Goal: Find specific page/section: Find specific page/section

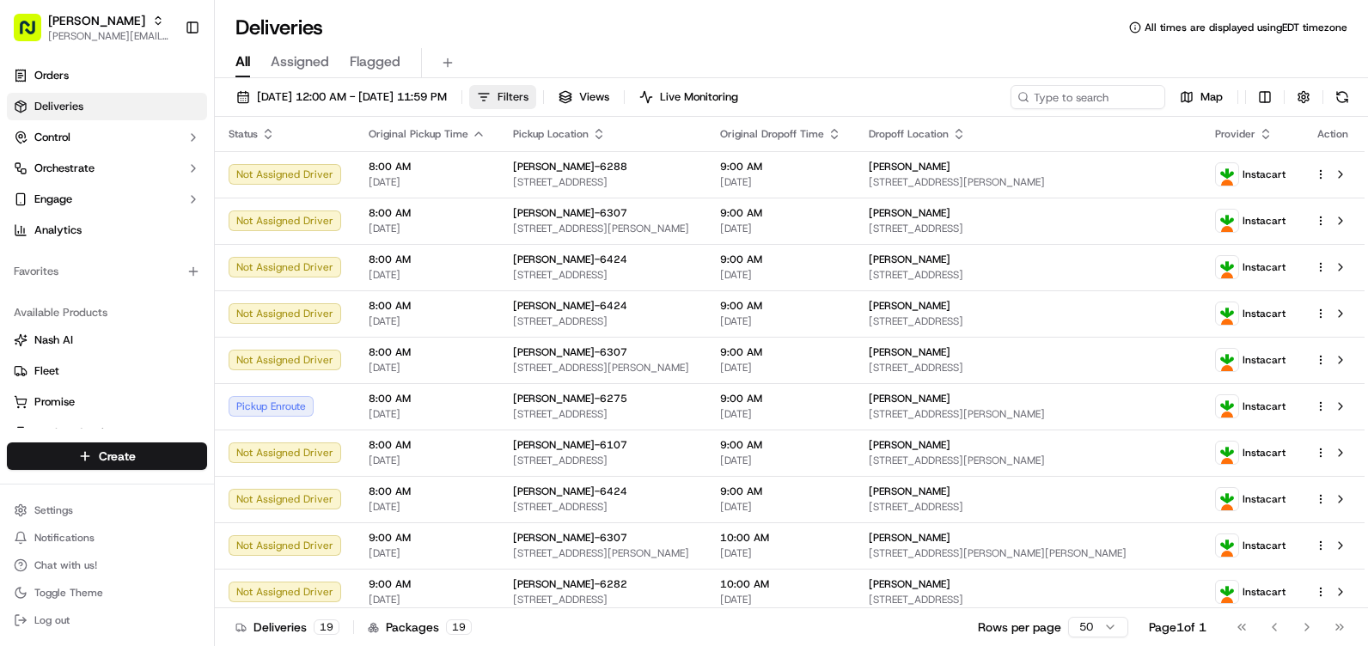
click at [528, 92] on span "Filters" at bounding box center [513, 96] width 31 height 15
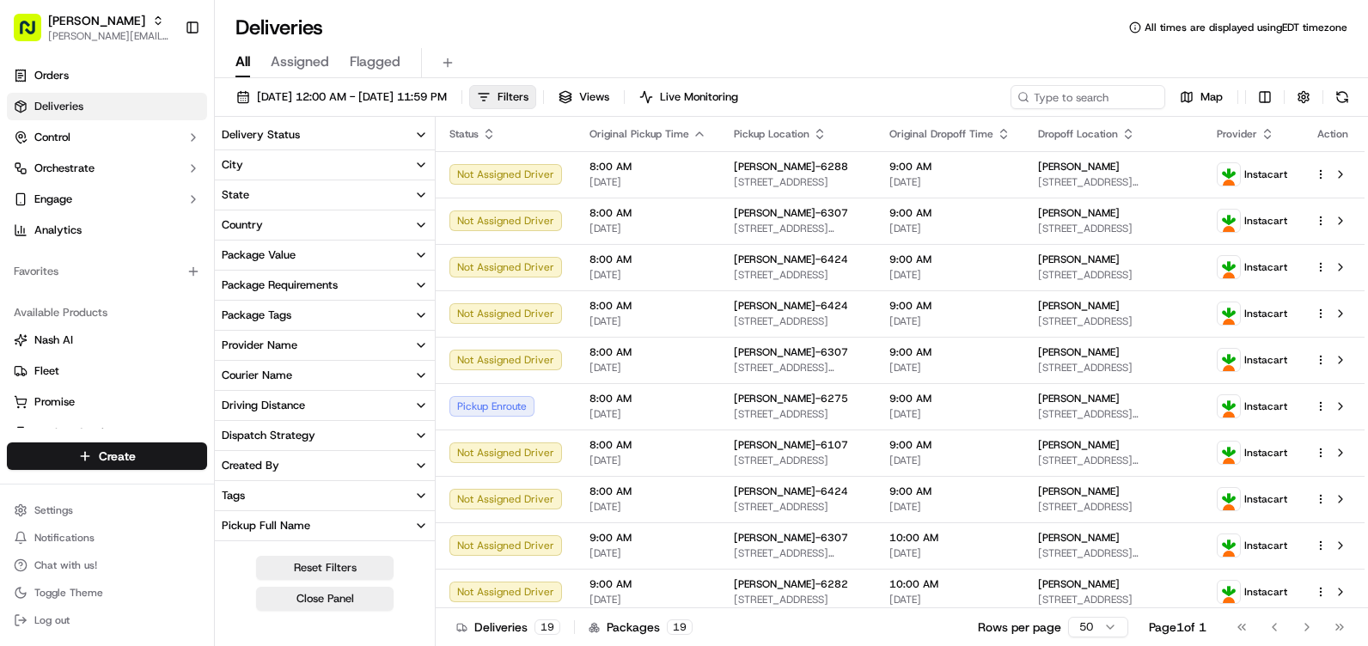
click at [335, 162] on button "City" at bounding box center [325, 164] width 220 height 29
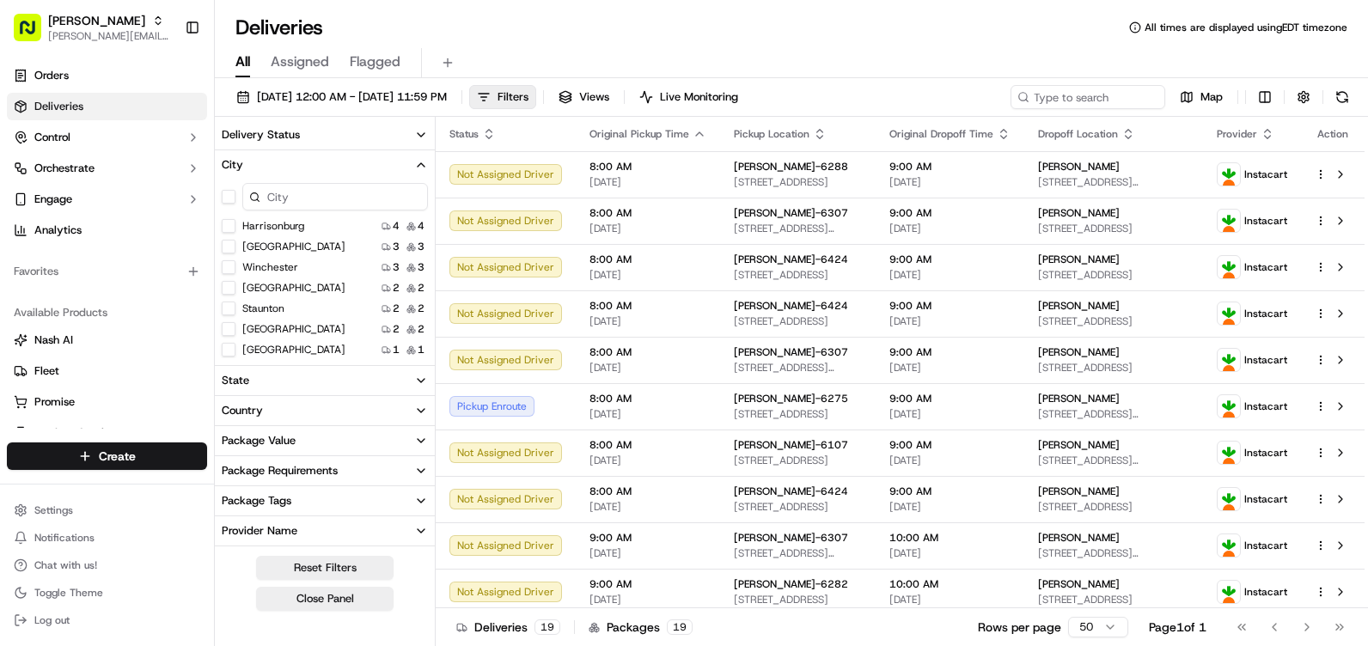
click at [225, 285] on button "[GEOGRAPHIC_DATA]" at bounding box center [229, 288] width 14 height 14
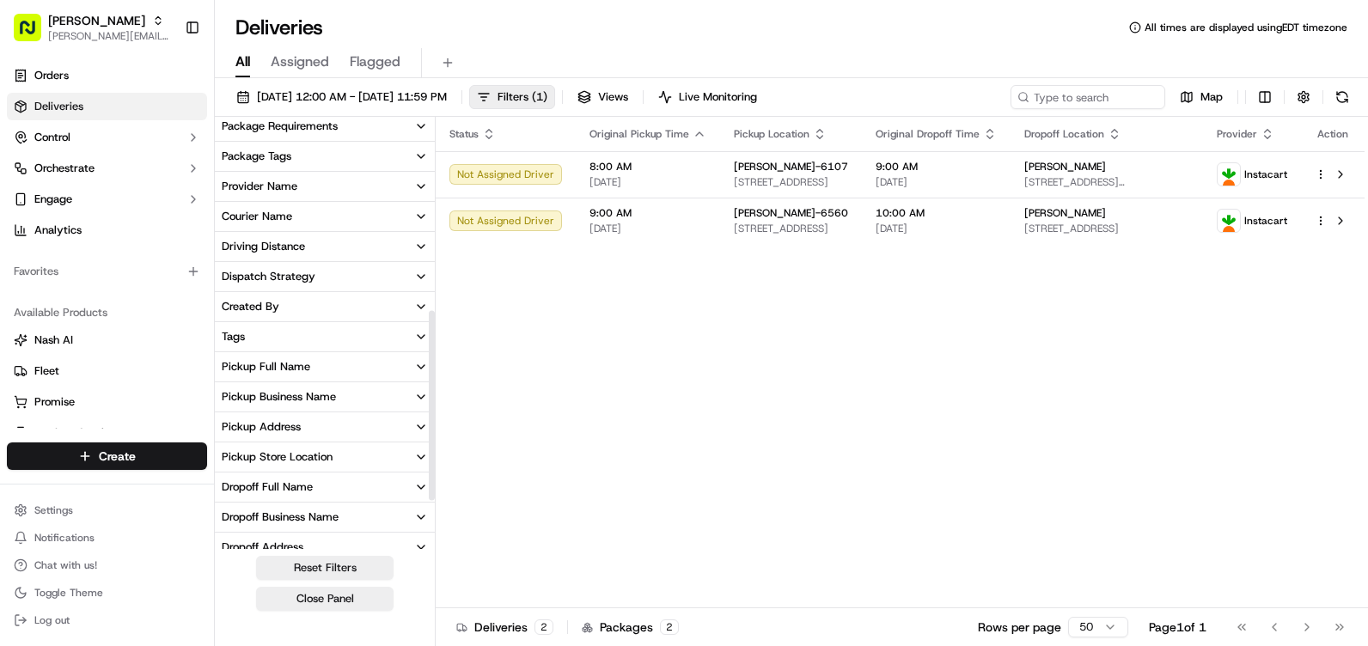
scroll to position [430, 0]
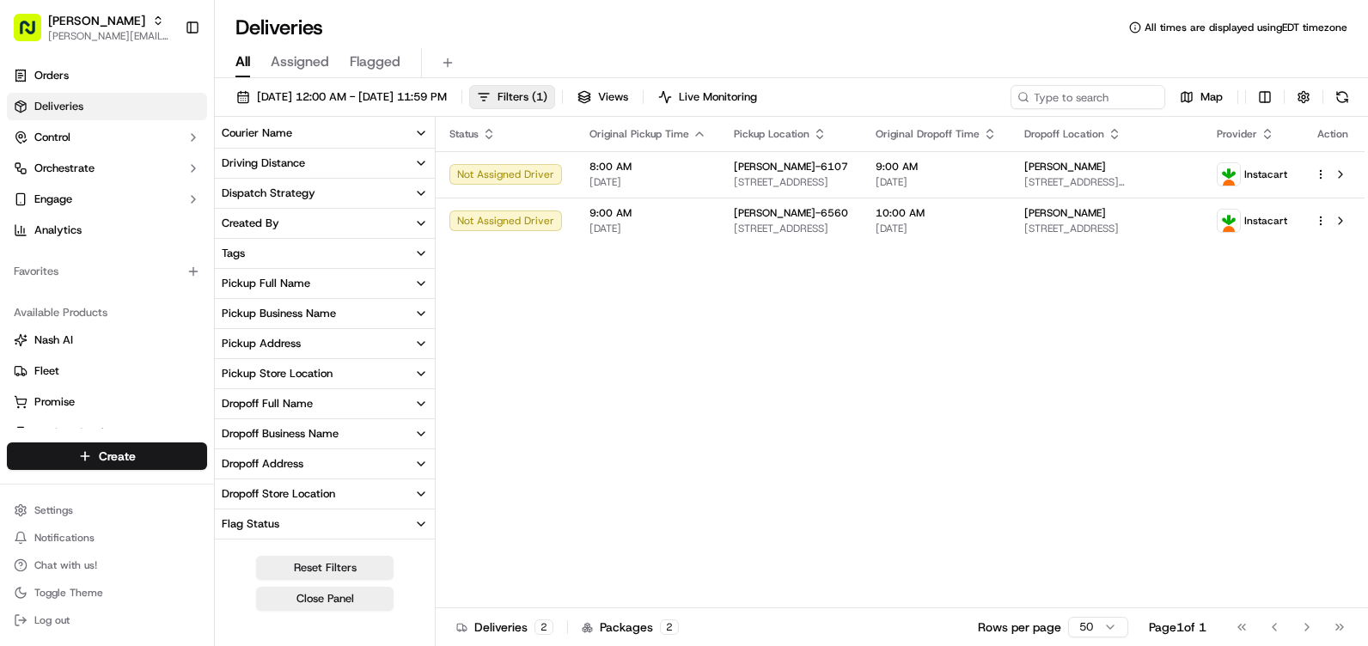
click at [321, 372] on div "Pickup Store Location" at bounding box center [277, 373] width 111 height 15
click at [226, 457] on button "[PERSON_NAME]-6560" at bounding box center [229, 456] width 14 height 14
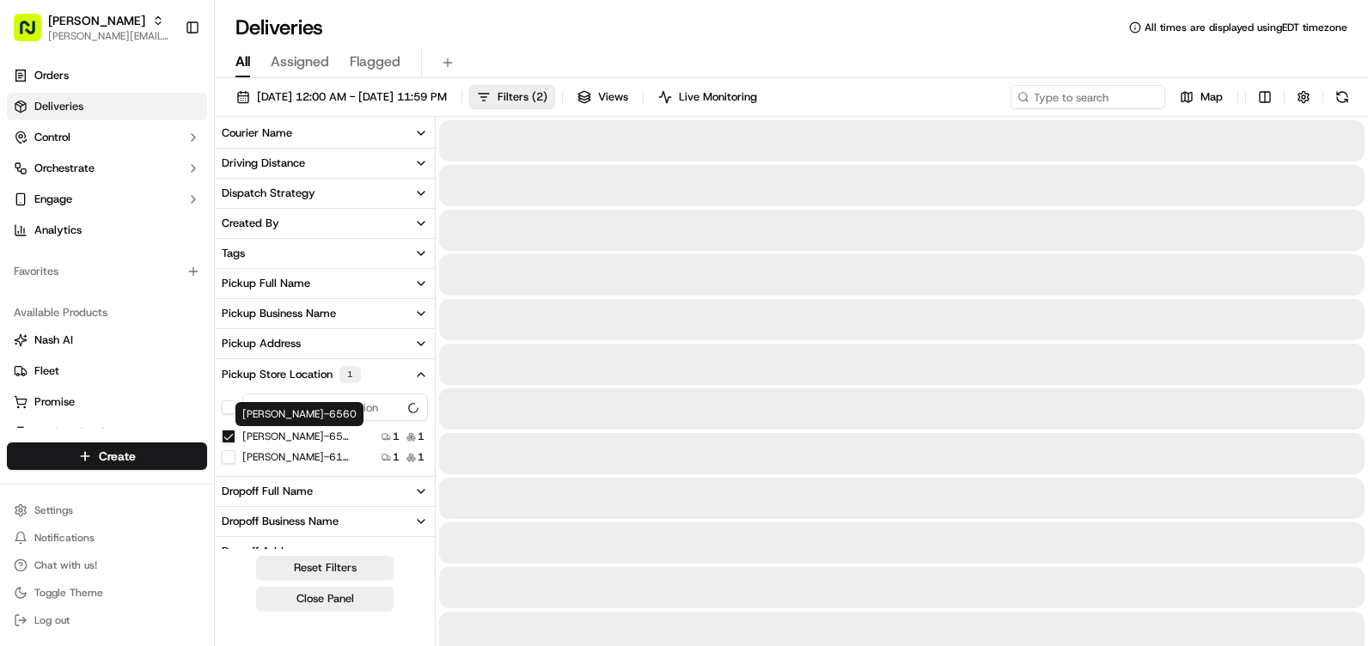
scroll to position [309, 0]
